Goal: Task Accomplishment & Management: Use online tool/utility

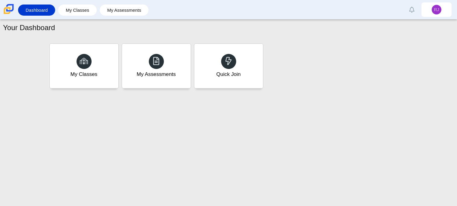
click at [34, 8] on link "Dashboard" at bounding box center [36, 10] width 31 height 11
click at [131, 70] on div "My Assessments" at bounding box center [155, 66] width 71 height 46
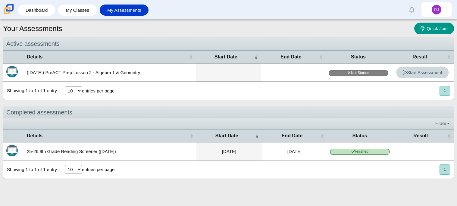
click at [412, 75] on span "Start Assessment" at bounding box center [422, 72] width 40 height 5
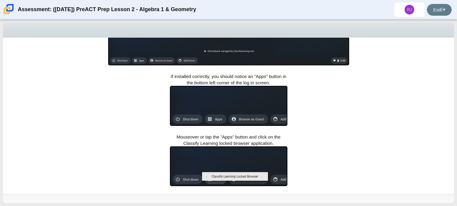
scroll to position [206, 0]
